Goal: Find contact information: Find contact information

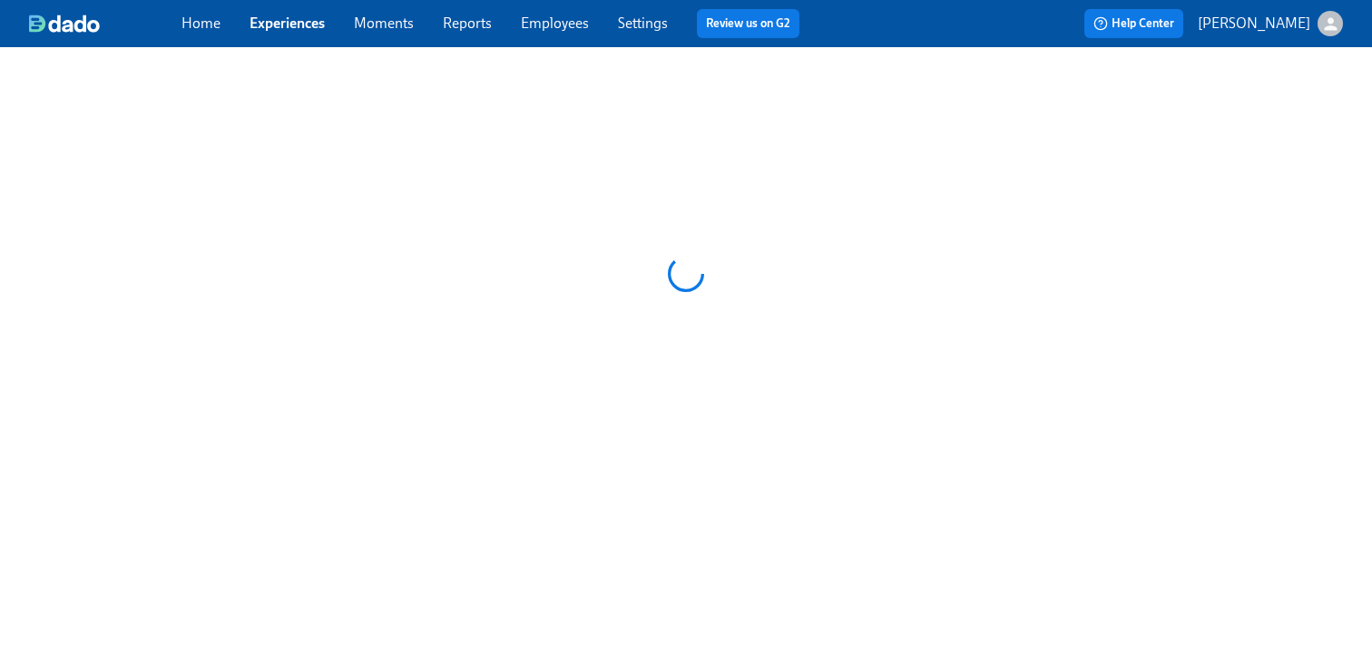
click at [554, 25] on link "Employees" at bounding box center [555, 23] width 68 height 17
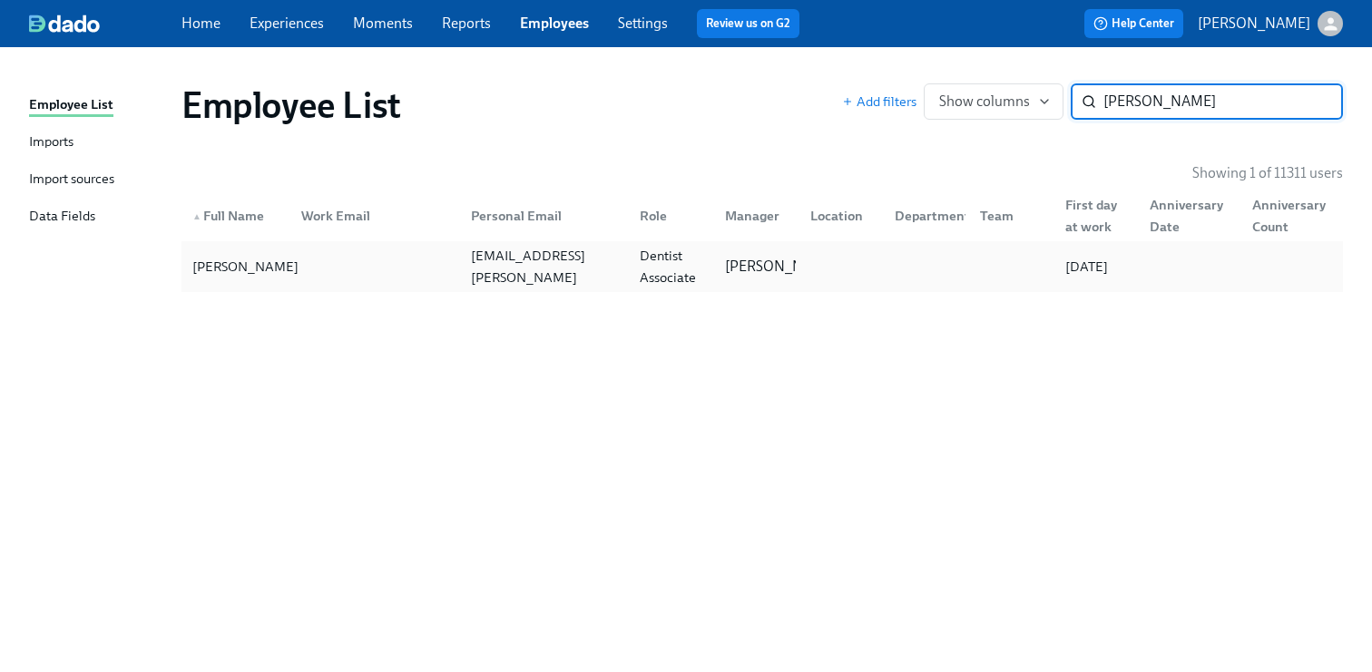
type input "[PERSON_NAME]"
click at [196, 267] on div "[PERSON_NAME]" at bounding box center [245, 267] width 121 height 22
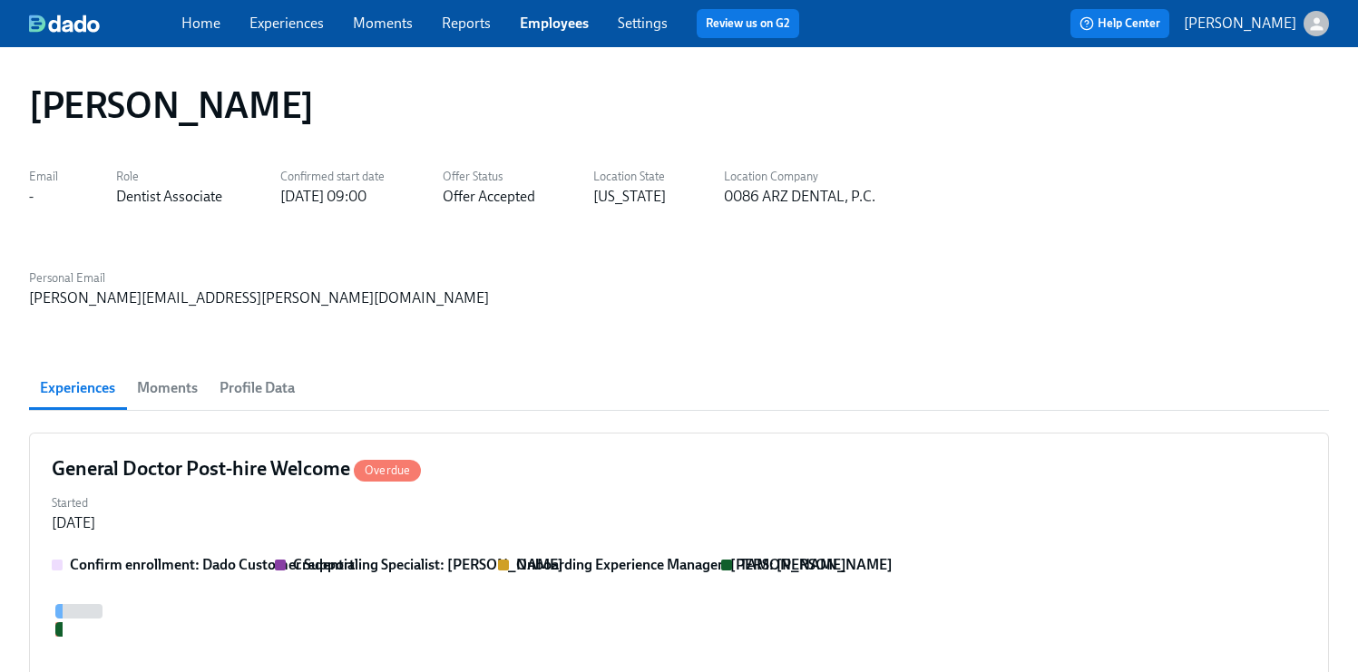
scroll to position [0, 1843]
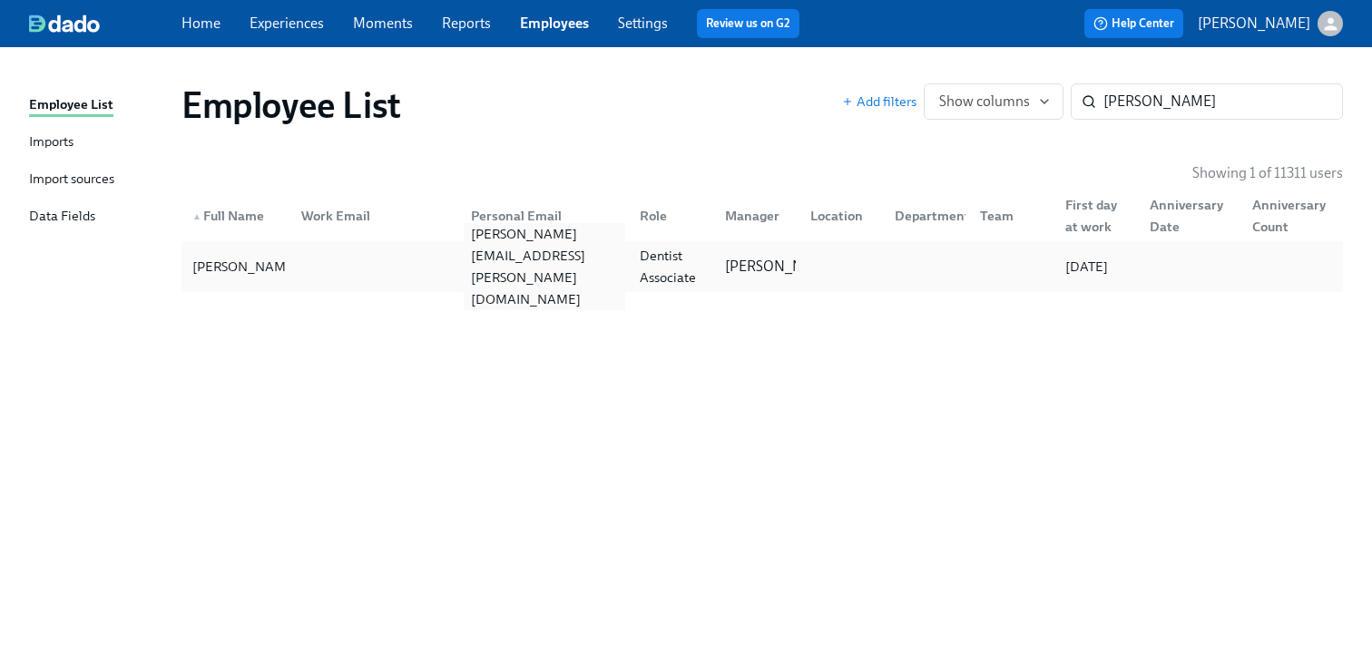
click at [576, 265] on div "[PERSON_NAME][EMAIL_ADDRESS][PERSON_NAME][DOMAIN_NAME]" at bounding box center [545, 266] width 162 height 87
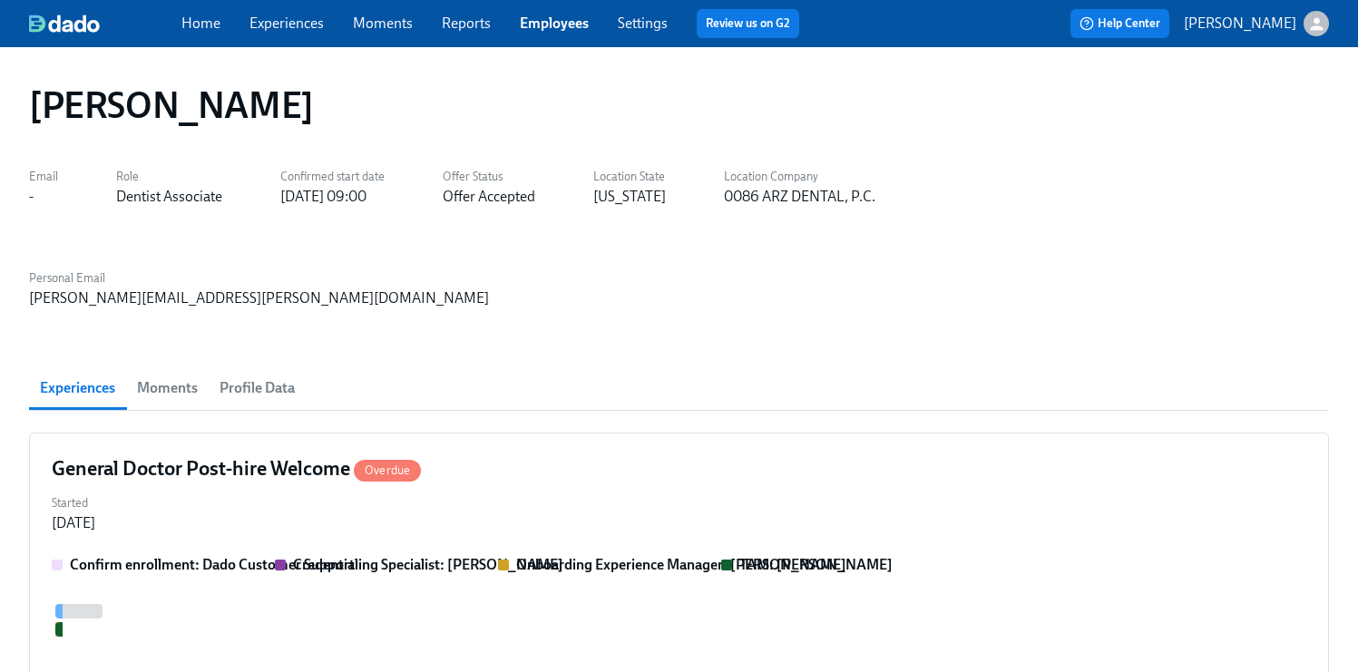
scroll to position [0, 1843]
drag, startPoint x: 1147, startPoint y: 199, endPoint x: 951, endPoint y: 198, distance: 196.8
click at [951, 198] on div "Email - Role Dentist Associate Confirmed start date [DATE] 09:00 Offer Status O…" at bounding box center [679, 235] width 1300 height 145
copy div "[PERSON_NAME][EMAIL_ADDRESS][PERSON_NAME][DOMAIN_NAME]"
